Goal: Book appointment/travel/reservation

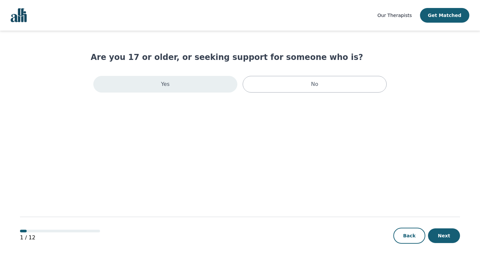
click at [202, 86] on div "Yes" at bounding box center [165, 84] width 144 height 17
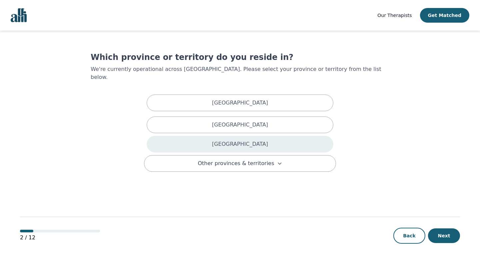
click at [250, 136] on div "[GEOGRAPHIC_DATA]" at bounding box center [240, 144] width 187 height 17
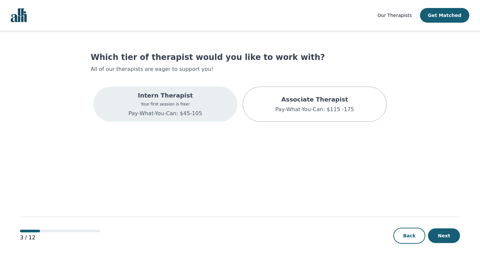
click at [194, 98] on p "Intern Therapist" at bounding box center [166, 95] width 74 height 9
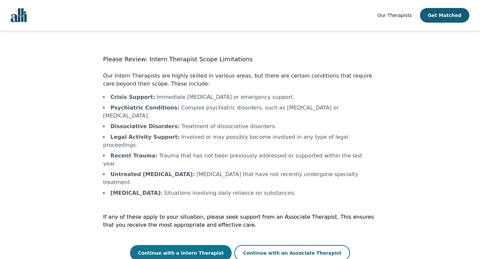
click at [211, 245] on button "Continue with a Intern Therapist" at bounding box center [181, 253] width 102 height 16
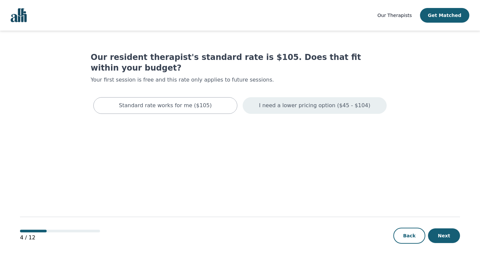
click at [293, 102] on p "I need a lower pricing option ($45 - $104)" at bounding box center [314, 106] width 111 height 8
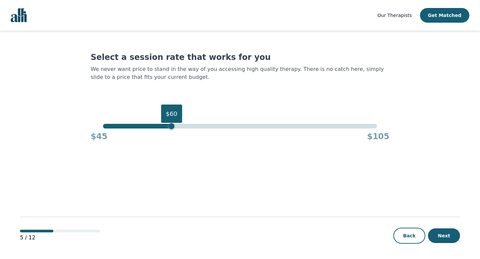
drag, startPoint x: 379, startPoint y: 117, endPoint x: 170, endPoint y: 100, distance: 209.9
click at [170, 100] on div "Select a session rate that works for you We never want price to stand in the wa…" at bounding box center [240, 97] width 298 height 90
click at [446, 237] on button "Next" at bounding box center [444, 236] width 32 height 15
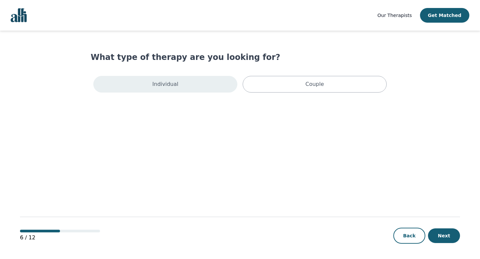
click at [191, 87] on div "Individual" at bounding box center [165, 84] width 144 height 17
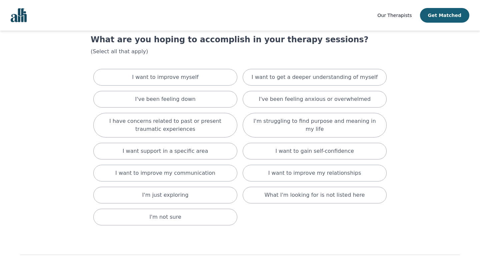
scroll to position [19, 0]
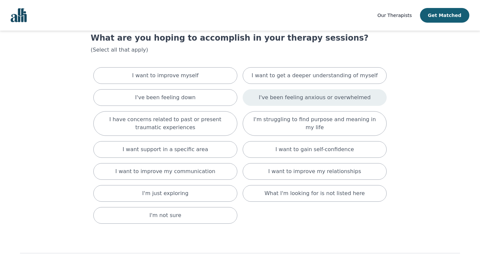
click at [321, 95] on p "I've been feeling anxious or overwhelmed" at bounding box center [314, 98] width 112 height 8
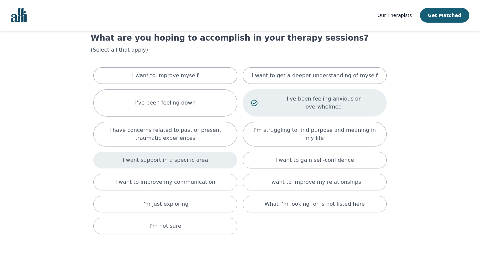
click at [200, 156] on p "I want support in a specific area" at bounding box center [166, 160] width 86 height 8
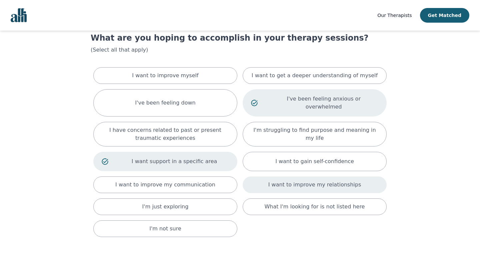
scroll to position [62, 0]
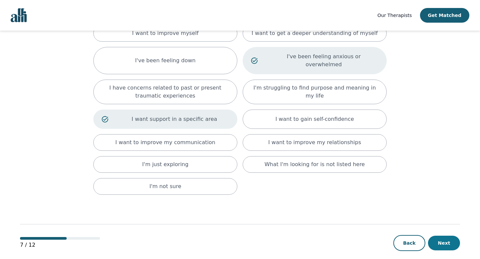
click at [449, 236] on button "Next" at bounding box center [444, 243] width 32 height 15
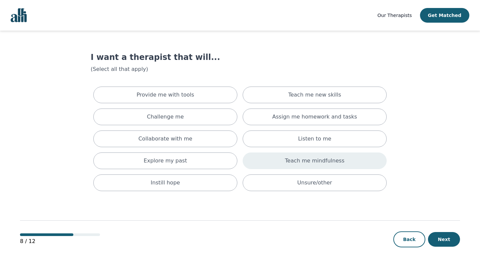
click at [318, 163] on p "Teach me mindfulness" at bounding box center [314, 161] width 59 height 8
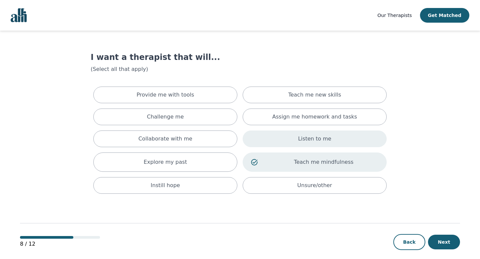
click at [317, 142] on p "Listen to me" at bounding box center [314, 139] width 33 height 8
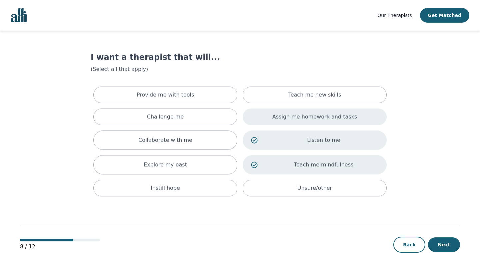
click at [318, 115] on p "Assign me homework and tasks" at bounding box center [314, 117] width 85 height 8
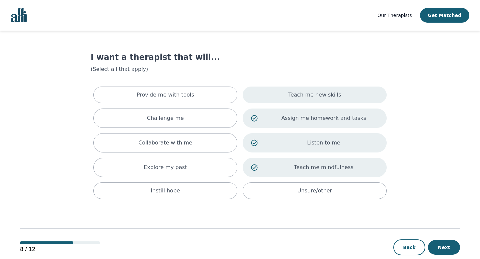
click at [318, 96] on p "Teach me new skills" at bounding box center [314, 95] width 53 height 8
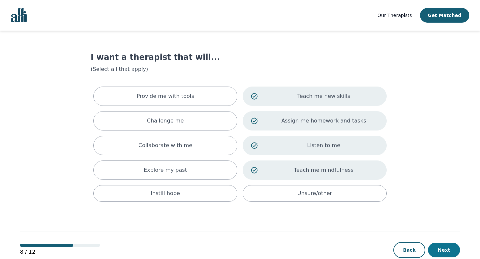
click at [439, 253] on button "Next" at bounding box center [444, 250] width 32 height 15
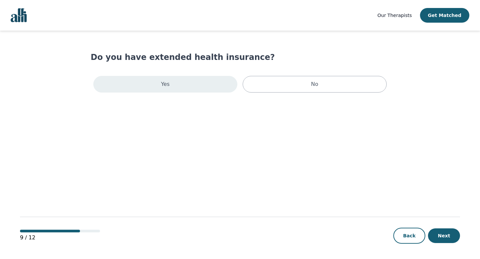
click at [193, 80] on div "Yes" at bounding box center [165, 84] width 144 height 17
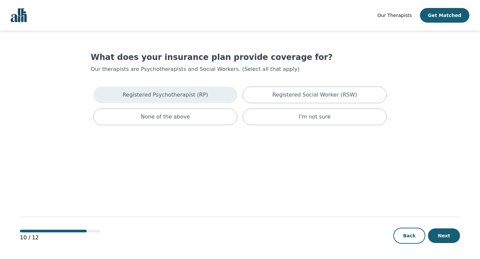
click at [206, 93] on div "Registered Psychotherapist (RP)" at bounding box center [165, 95] width 144 height 17
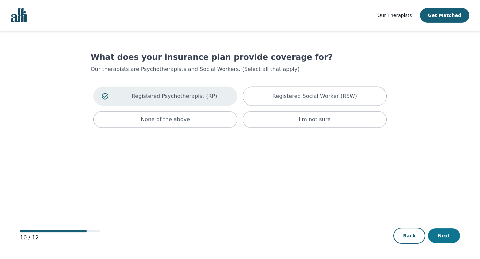
click at [440, 233] on button "Next" at bounding box center [444, 236] width 32 height 15
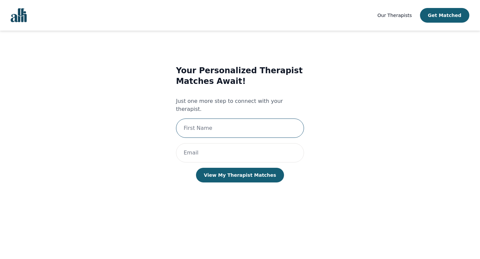
click at [244, 119] on input "text" at bounding box center [240, 128] width 128 height 19
type input "[PERSON_NAME]"
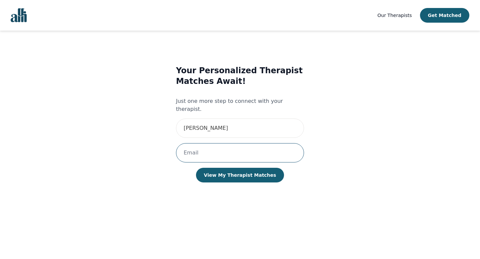
click at [224, 144] on input "email" at bounding box center [240, 152] width 128 height 19
type input "[PERSON_NAME][EMAIL_ADDRESS][DOMAIN_NAME]"
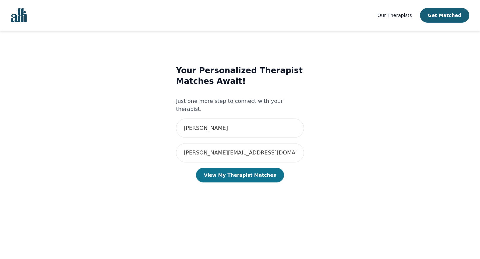
click at [235, 169] on button "View My Therapist Matches" at bounding box center [240, 175] width 88 height 15
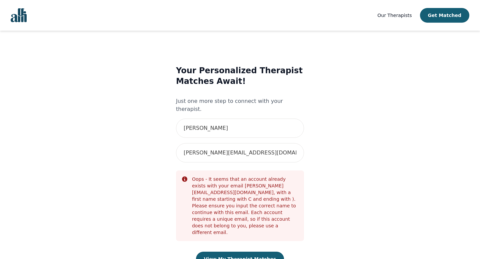
click at [26, 12] on img "Global" at bounding box center [19, 15] width 16 height 14
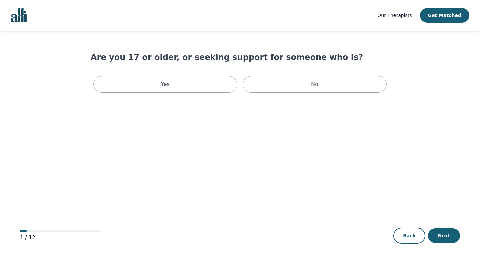
click at [411, 16] on span "Our Therapists" at bounding box center [394, 15] width 34 height 5
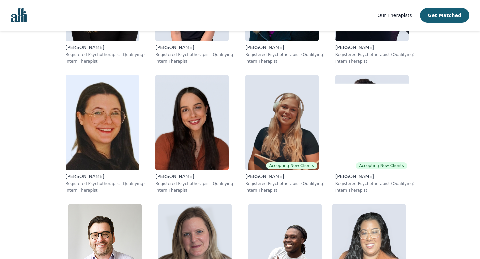
scroll to position [3835, 0]
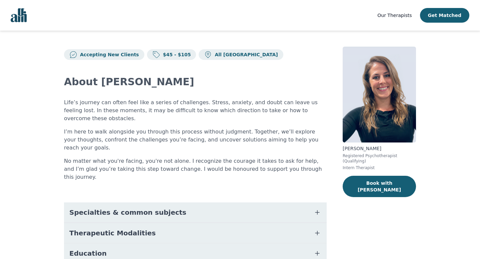
scroll to position [73, 0]
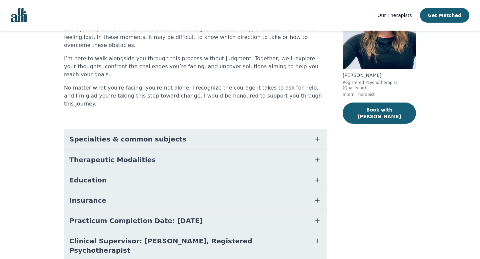
click at [146, 135] on span "Specialties & common subjects" at bounding box center [127, 139] width 117 height 9
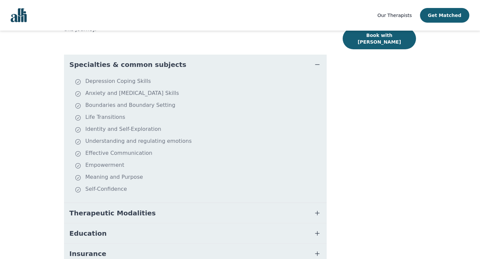
scroll to position [172, 0]
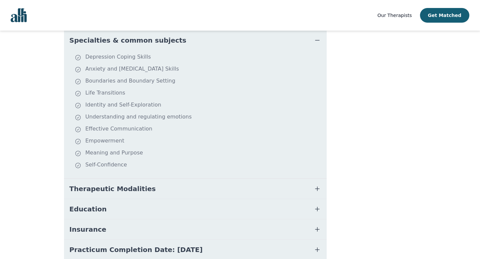
click at [130, 179] on button "Therapeutic Modalities" at bounding box center [195, 189] width 262 height 20
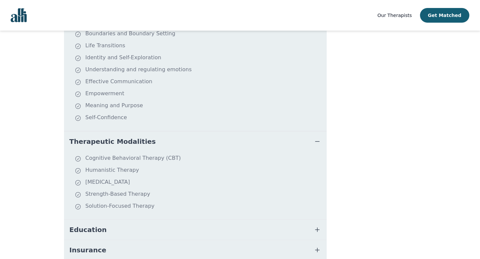
scroll to position [236, 0]
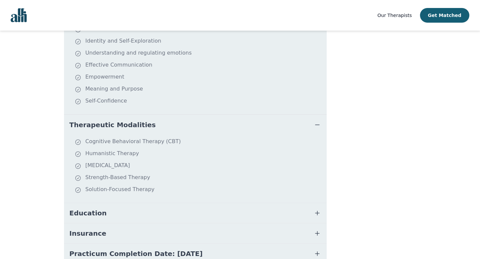
click at [97, 209] on span "Education" at bounding box center [87, 213] width 37 height 9
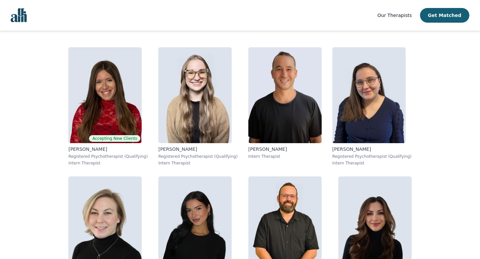
scroll to position [131, 0]
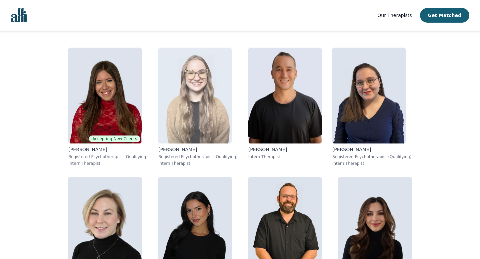
click at [161, 89] on img at bounding box center [194, 96] width 73 height 96
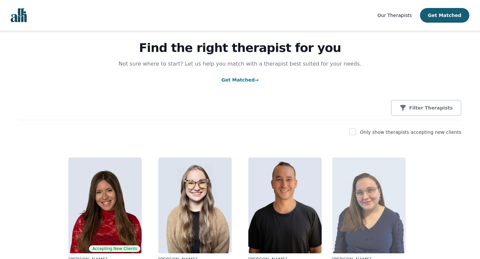
scroll to position [7, 0]
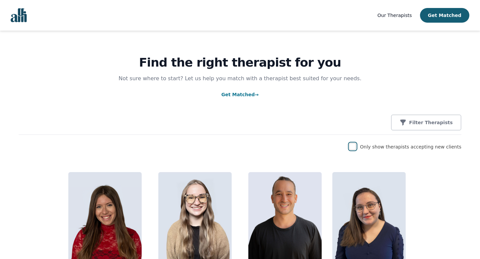
click at [356, 148] on input "checkbox" at bounding box center [352, 146] width 7 height 7
checkbox input "true"
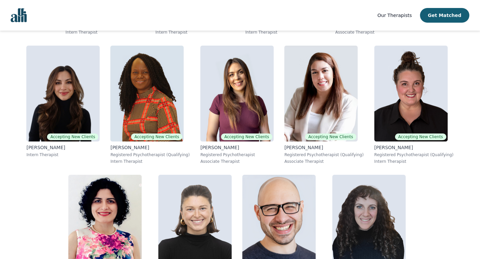
scroll to position [269, 0]
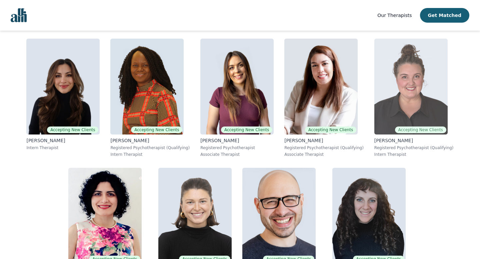
click at [374, 80] on img at bounding box center [410, 87] width 73 height 96
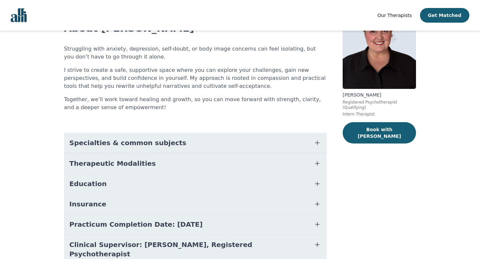
scroll to position [81, 0]
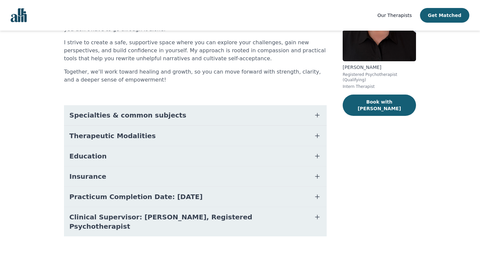
click at [160, 120] on button "Specialties & common subjects" at bounding box center [195, 115] width 262 height 20
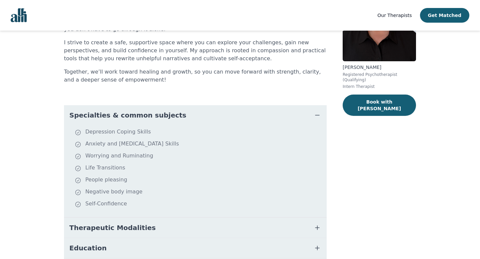
click at [146, 117] on span "Specialties & common subjects" at bounding box center [127, 115] width 117 height 9
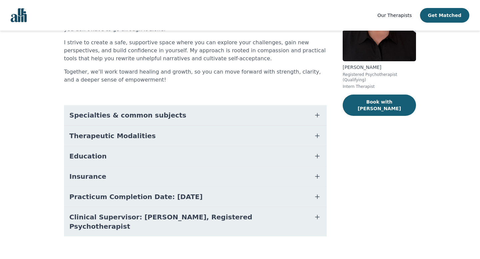
click at [126, 137] on span "Therapeutic Modalities" at bounding box center [112, 135] width 86 height 9
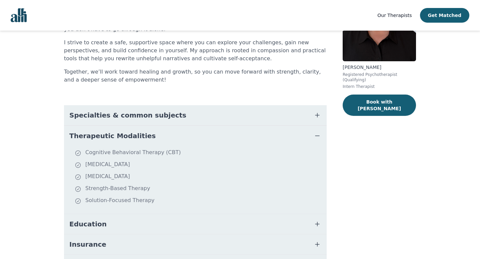
scroll to position [149, 0]
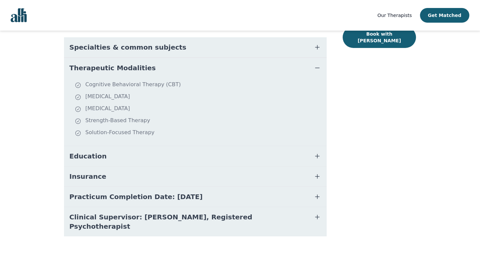
click at [104, 159] on button "Education" at bounding box center [195, 156] width 262 height 20
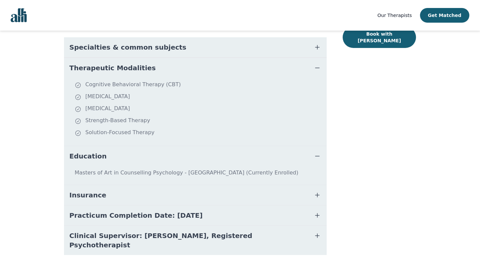
click at [94, 192] on span "Insurance" at bounding box center [87, 195] width 37 height 9
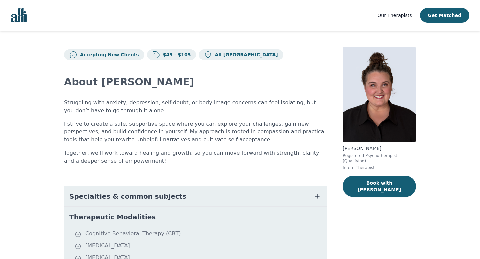
scroll to position [0, 0]
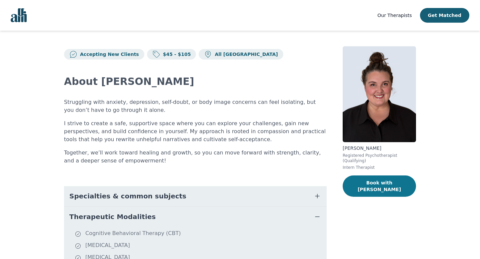
click at [378, 185] on button "Book with Janelle" at bounding box center [378, 186] width 73 height 21
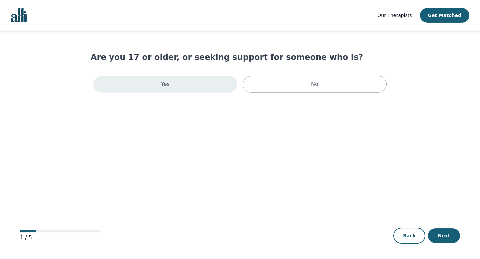
click at [210, 88] on div "Yes" at bounding box center [165, 84] width 144 height 17
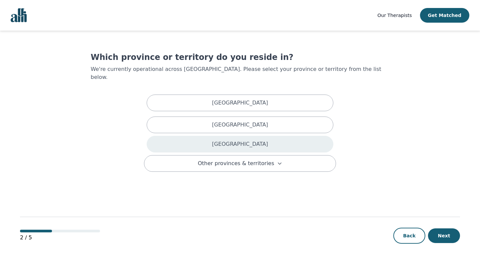
click at [285, 136] on div "[GEOGRAPHIC_DATA]" at bounding box center [240, 144] width 187 height 17
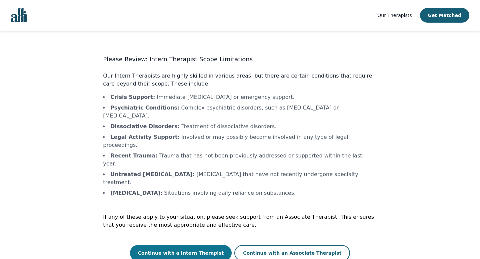
click at [214, 245] on button "Continue with a Intern Therapist" at bounding box center [181, 253] width 102 height 16
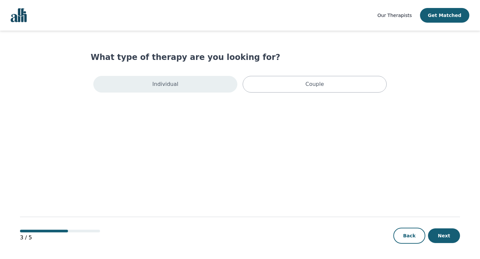
click at [195, 83] on div "Individual" at bounding box center [165, 84] width 144 height 17
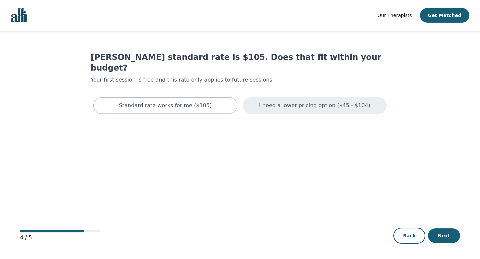
click at [292, 102] on p "I need a lower pricing option ($45 - $104)" at bounding box center [314, 106] width 111 height 8
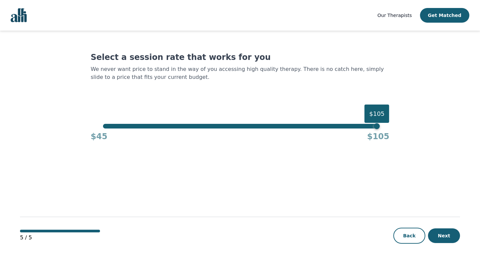
click at [142, 124] on div "$105" at bounding box center [239, 126] width 273 height 5
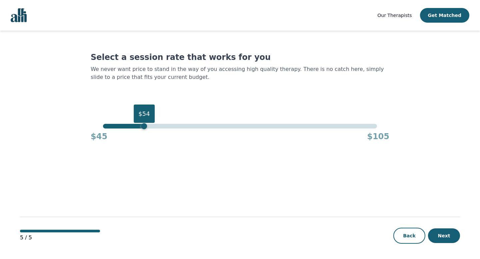
click at [151, 125] on div "$54" at bounding box center [239, 126] width 273 height 5
click at [156, 126] on div "$56" at bounding box center [239, 126] width 273 height 5
click at [163, 126] on div "$58" at bounding box center [239, 126] width 273 height 5
click at [169, 126] on div "$58" at bounding box center [239, 126] width 273 height 5
click at [171, 126] on div "$59" at bounding box center [239, 126] width 273 height 5
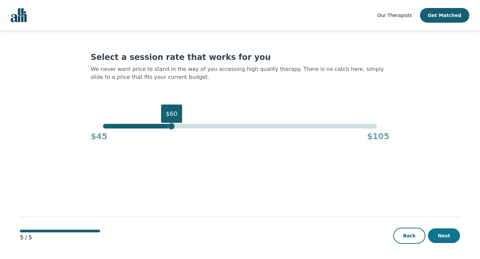
click at [449, 236] on button "Next" at bounding box center [444, 236] width 32 height 15
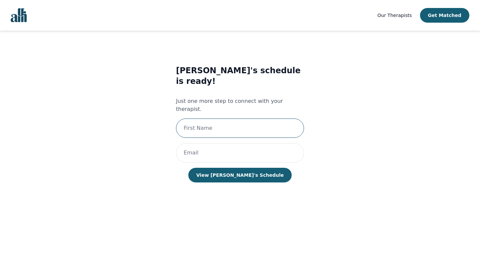
click at [265, 119] on input "text" at bounding box center [240, 128] width 128 height 19
click at [217, 119] on input "[PERSON_NAME]" at bounding box center [240, 128] width 128 height 19
type input "Charlotte (Adrienne)"
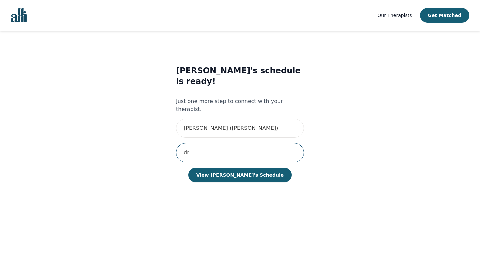
type input "[PERSON_NAME][EMAIL_ADDRESS][DOMAIN_NAME]"
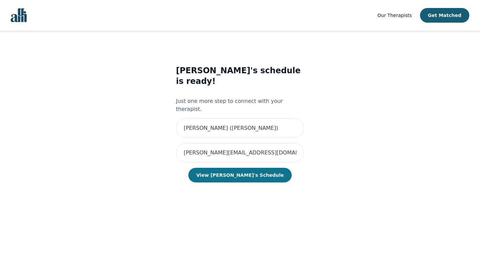
click at [236, 168] on button "View Janelle's Schedule" at bounding box center [239, 175] width 103 height 15
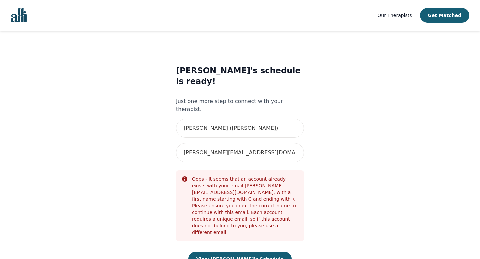
scroll to position [1, 0]
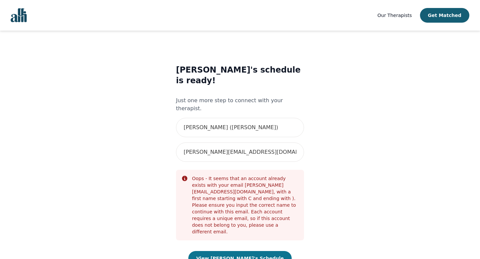
click at [240, 251] on button "View Janelle's Schedule" at bounding box center [239, 258] width 103 height 15
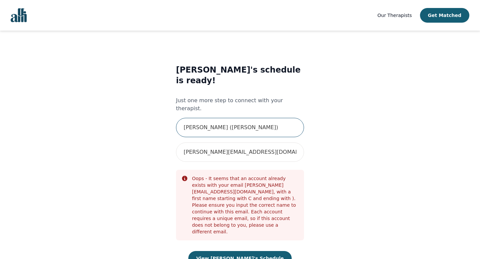
click at [242, 118] on input "Charlotte (Adrienne)" at bounding box center [240, 127] width 128 height 19
click at [207, 118] on input "Charlotte (Adrienne)" at bounding box center [240, 127] width 128 height 19
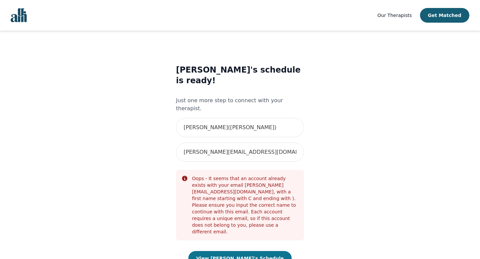
click at [242, 251] on button "View Janelle's Schedule" at bounding box center [239, 258] width 103 height 15
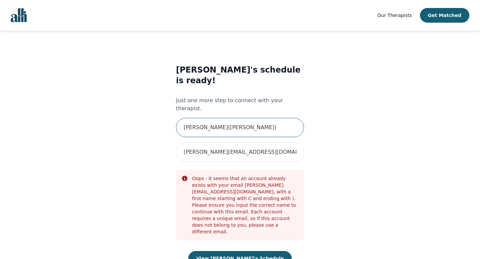
click at [249, 118] on input "Charlotte(Adrienne)" at bounding box center [240, 127] width 128 height 19
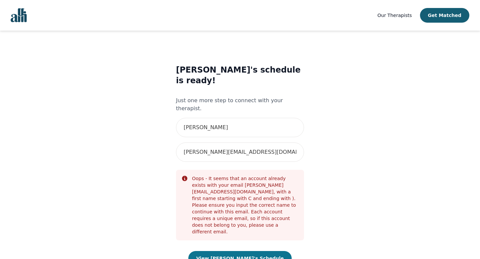
click at [253, 251] on button "View Janelle's Schedule" at bounding box center [239, 258] width 103 height 15
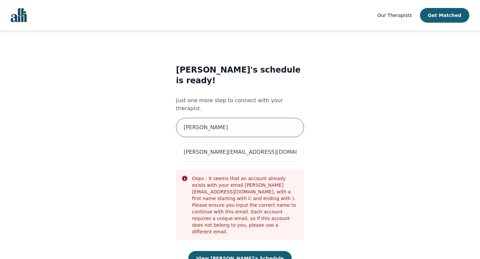
click at [232, 118] on input "[PERSON_NAME]" at bounding box center [240, 127] width 128 height 19
type input "Charlotte (Adrienne)."
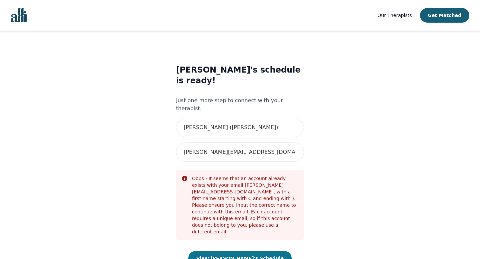
click at [244, 251] on button "View Janelle's Schedule" at bounding box center [239, 258] width 103 height 15
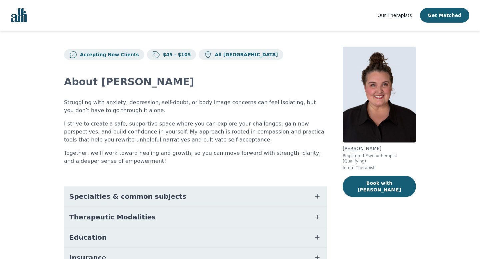
scroll to position [0, 0]
drag, startPoint x: 380, startPoint y: 148, endPoint x: 341, endPoint y: 151, distance: 38.8
click at [341, 151] on div "Accepting New Clients $45 - $105 All Canada About Janelle Struggling with anxie…" at bounding box center [240, 189] width 384 height 319
copy p "Janelle Rushton"
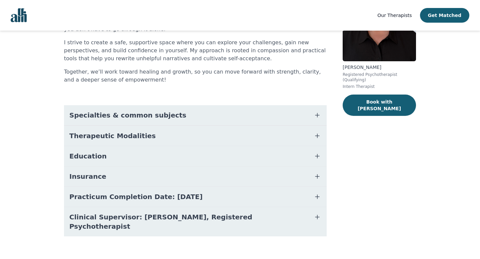
click at [182, 216] on span "Clinical Supervisor: Dharshini Chanderbhan, Registered Psychotherapist" at bounding box center [187, 222] width 236 height 19
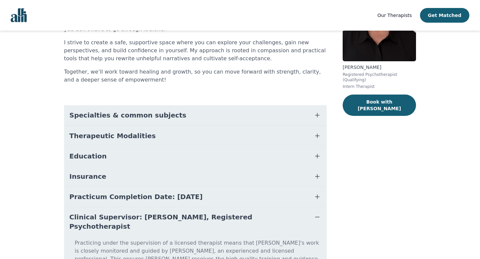
scroll to position [116, 0]
